Goal: Navigation & Orientation: Find specific page/section

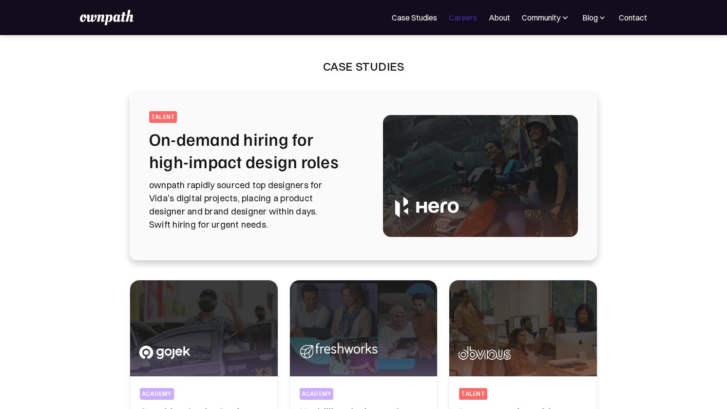
click at [475, 23] on link "Careers" at bounding box center [463, 18] width 28 height 12
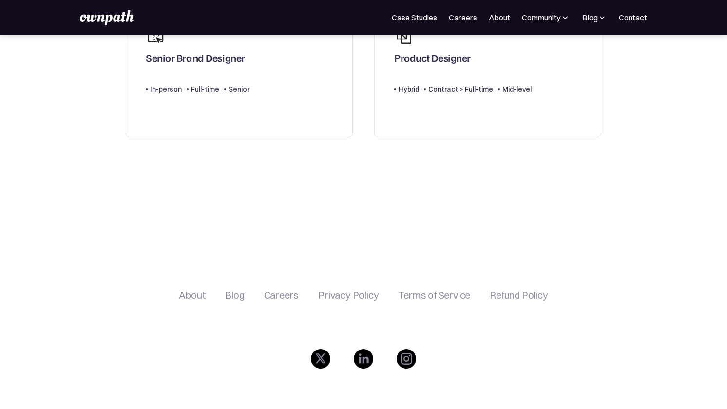
scroll to position [2, 0]
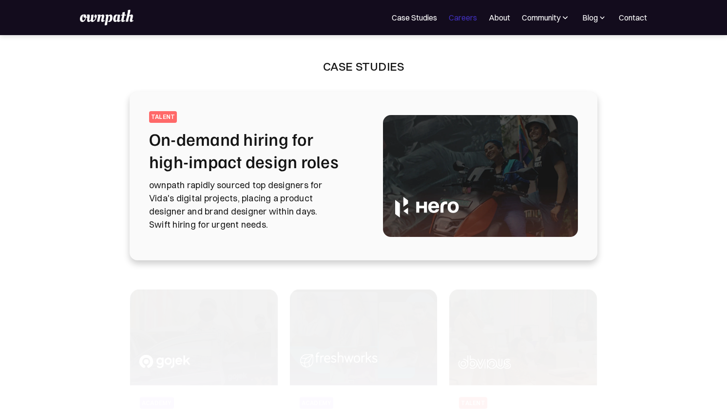
click at [460, 18] on link "Careers" at bounding box center [463, 18] width 28 height 12
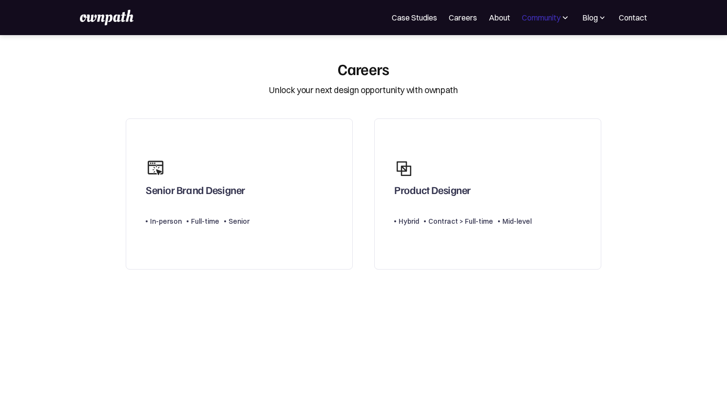
click at [528, 18] on div "Community" at bounding box center [541, 18] width 39 height 12
click at [503, 12] on link "About" at bounding box center [499, 18] width 21 height 12
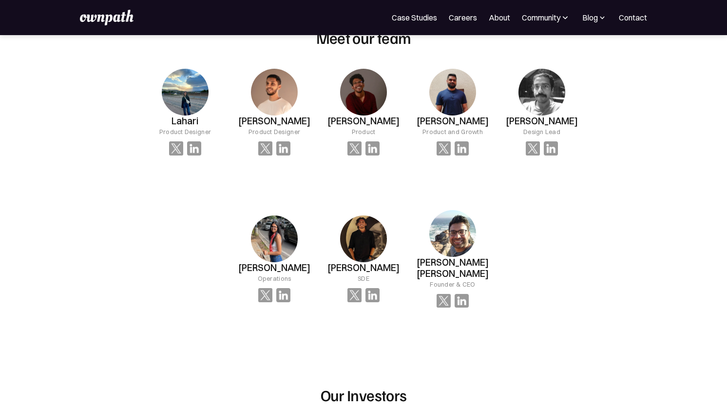
scroll to position [998, 0]
